Goal: Check status: Check status

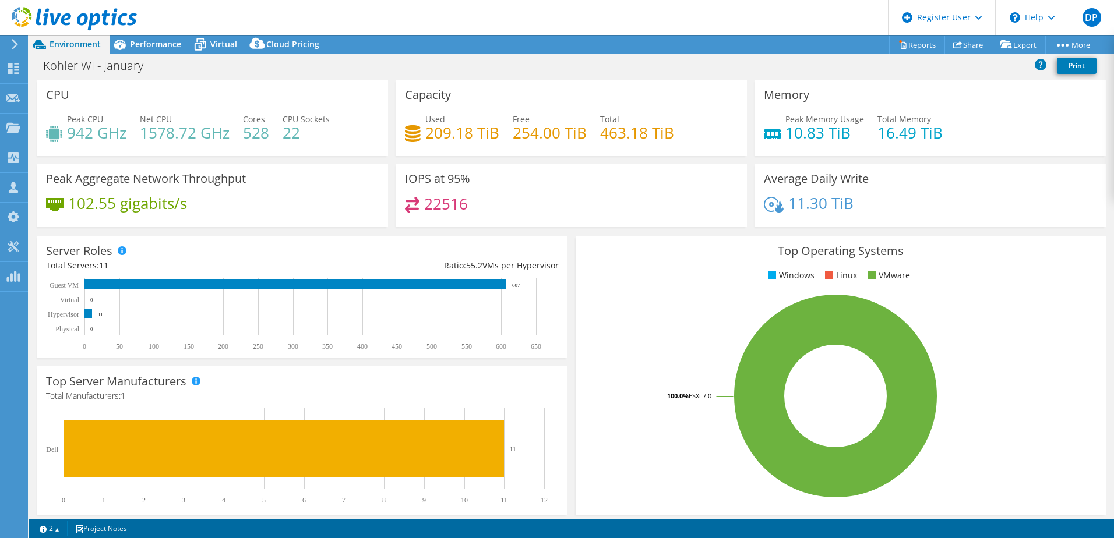
select select "USEast"
select select "USD"
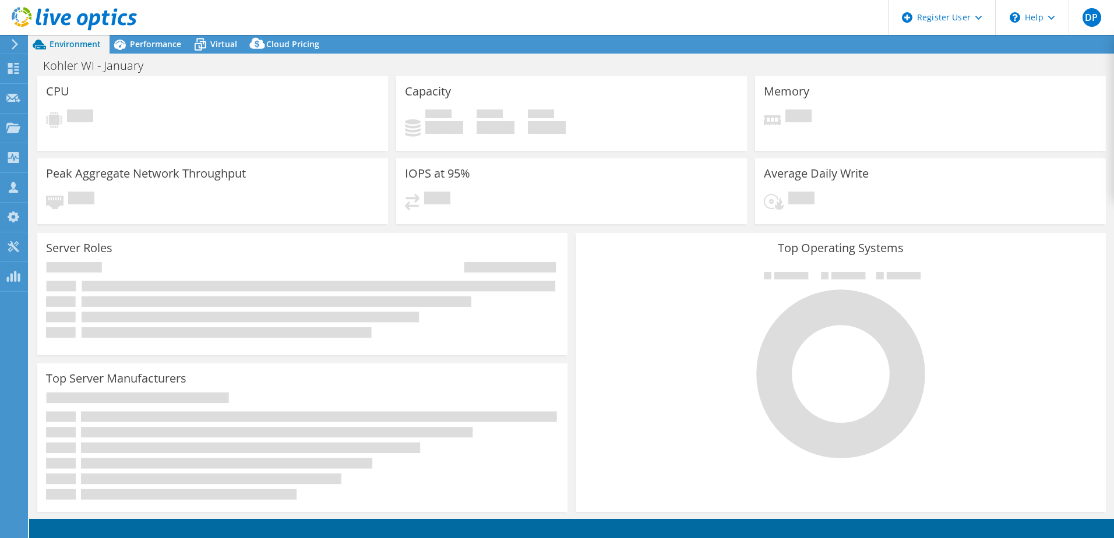
select select "USEast"
select select "USD"
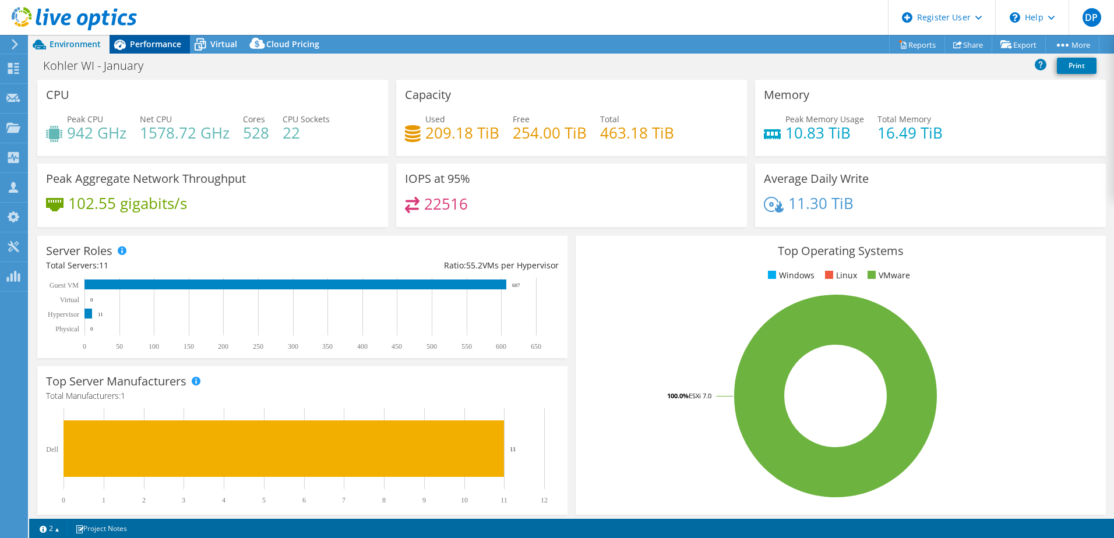
click at [146, 43] on span "Performance" at bounding box center [155, 43] width 51 height 11
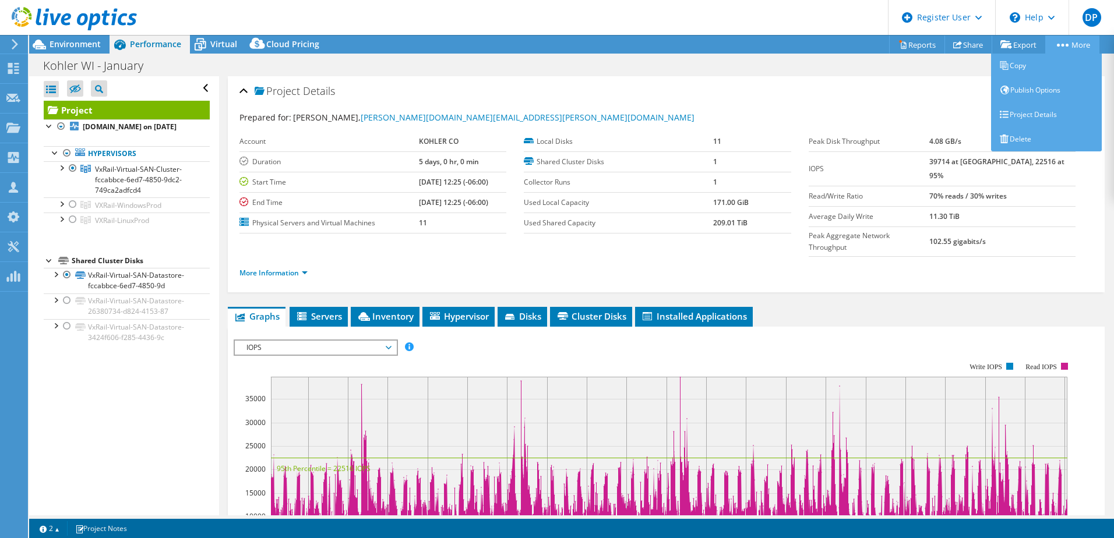
click at [1064, 44] on icon at bounding box center [1063, 45] width 12 height 3
click at [1031, 114] on link "Project Details" at bounding box center [1046, 115] width 111 height 24
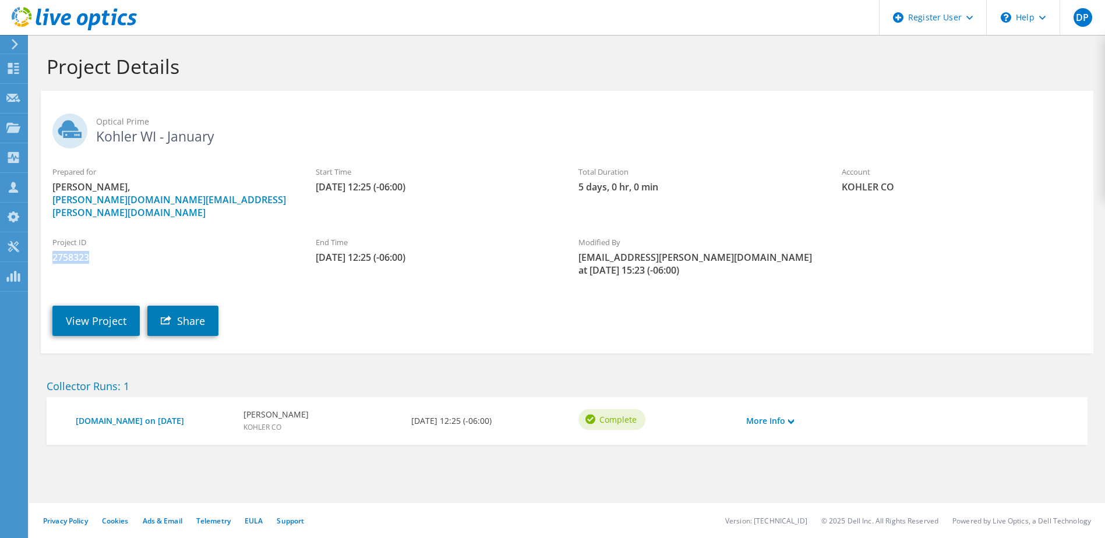
drag, startPoint x: 85, startPoint y: 244, endPoint x: 50, endPoint y: 247, distance: 35.1
click at [50, 247] on div "Project ID 2758323" at bounding box center [172, 250] width 263 height 39
drag, startPoint x: 50, startPoint y: 247, endPoint x: 72, endPoint y: 246, distance: 22.2
click at [95, 306] on link "View Project" at bounding box center [95, 321] width 87 height 30
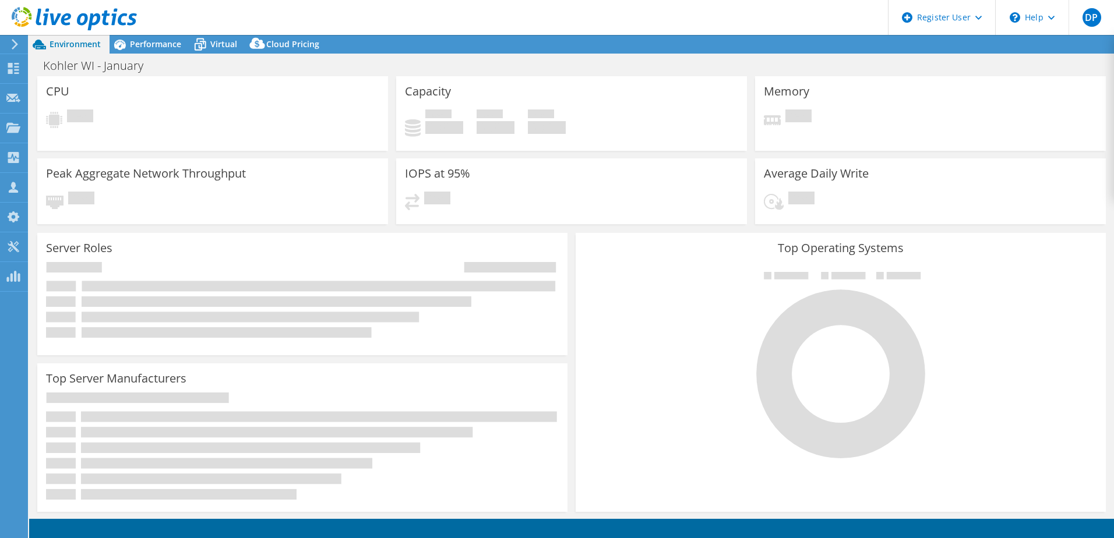
select select "USEast"
select select "USD"
